Goal: Navigation & Orientation: Find specific page/section

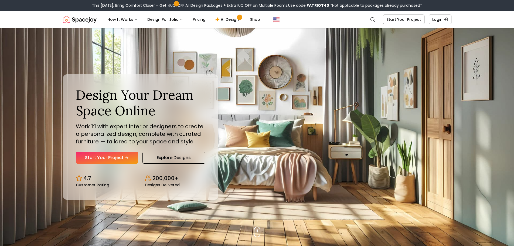
click at [276, 95] on div "Design Your Dream Space Online Work 1:1 with expert interior designers to creat…" at bounding box center [257, 137] width 415 height 218
click at [189, 157] on link "Explore Designs" at bounding box center [174, 158] width 63 height 12
click at [183, 156] on link "Explore Designs" at bounding box center [174, 158] width 63 height 12
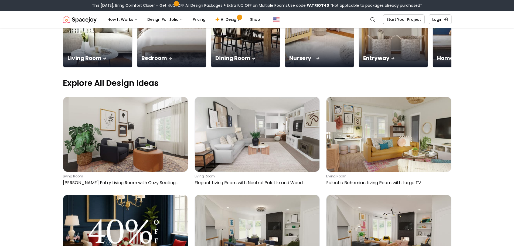
scroll to position [216, 0]
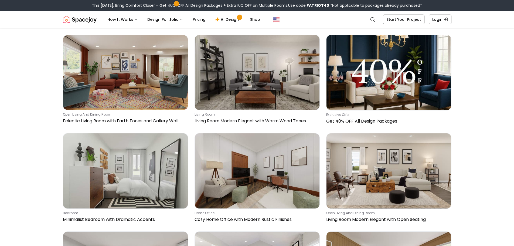
scroll to position [1188, 0]
